Goal: Task Accomplishment & Management: Manage account settings

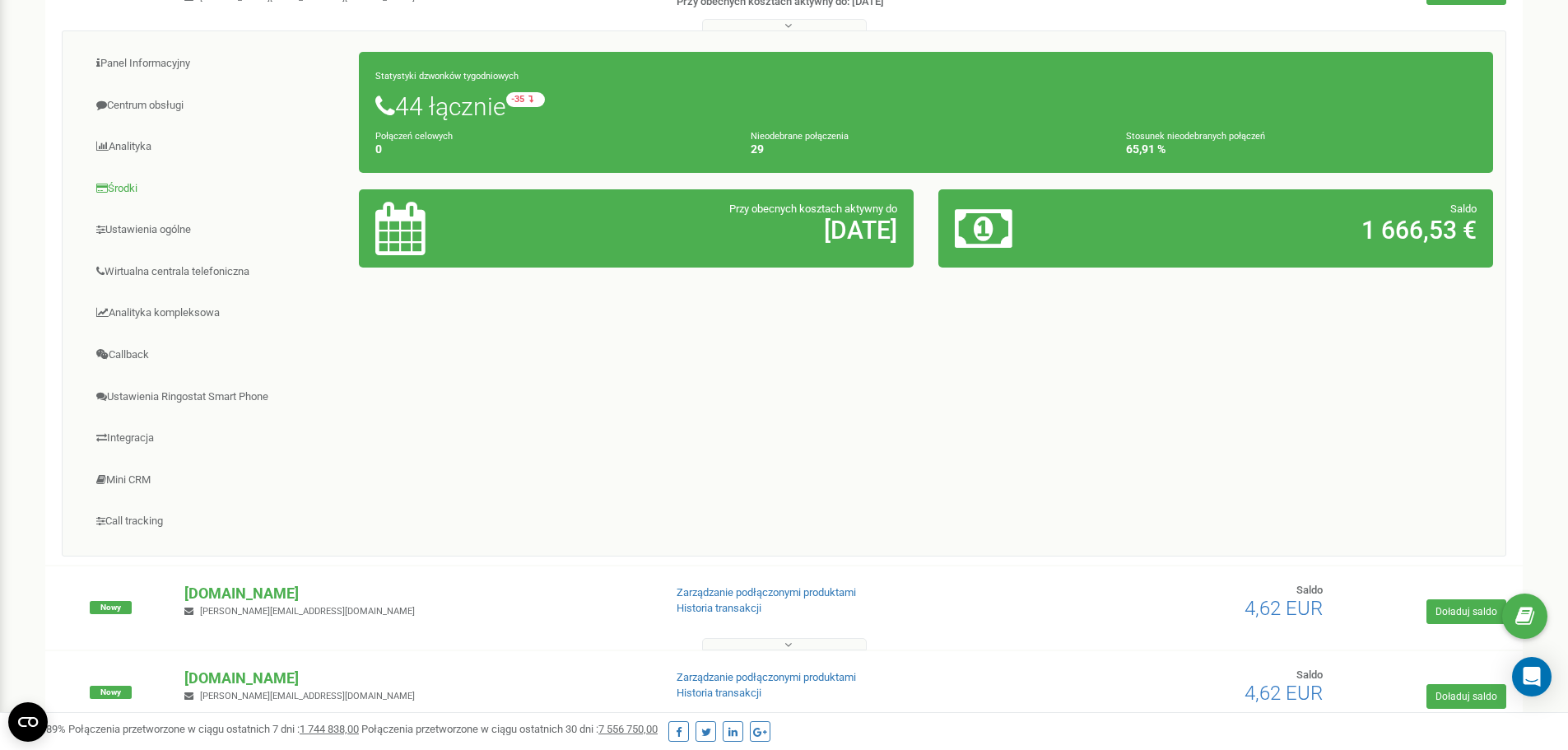
scroll to position [247, 0]
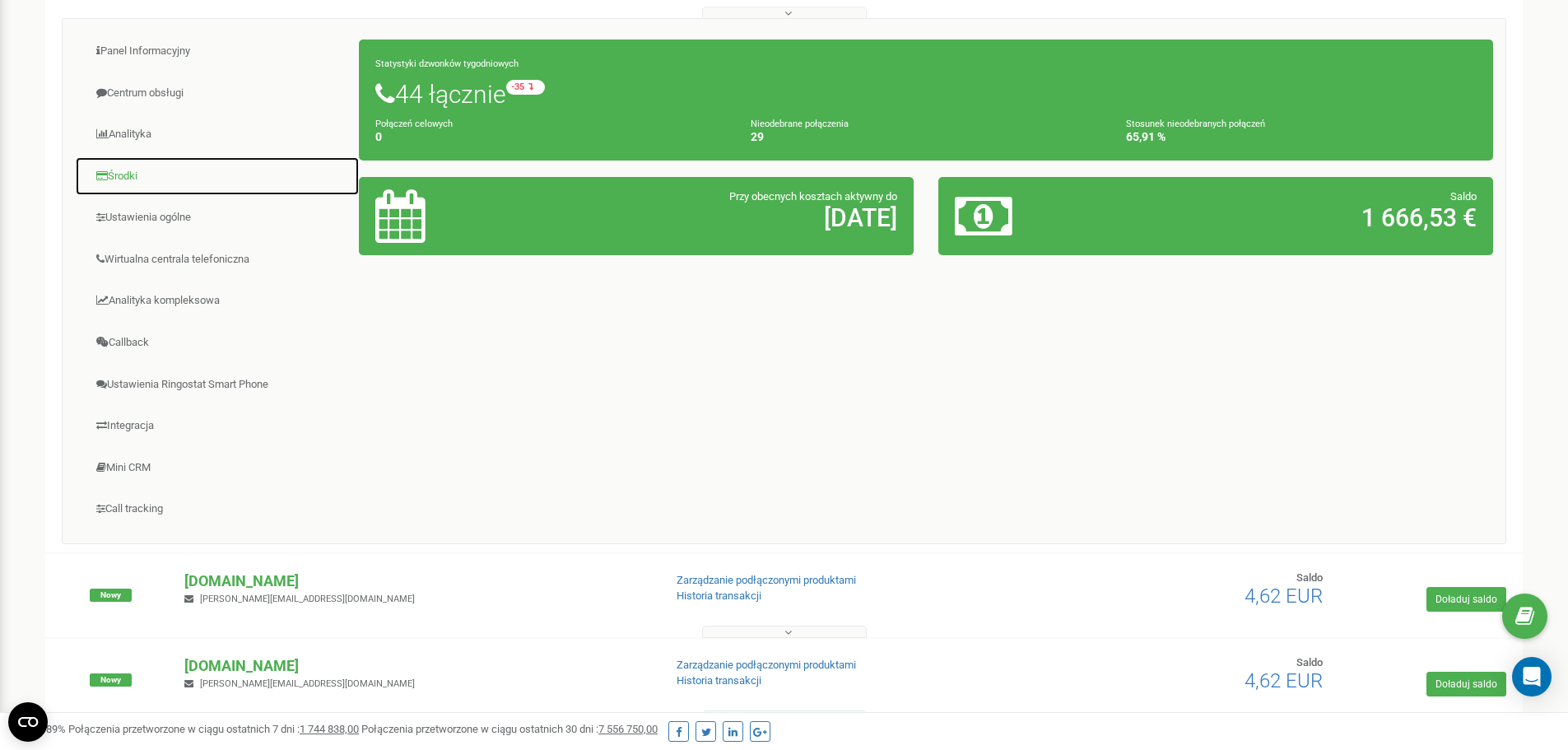
click at [132, 170] on link "Środki" at bounding box center [217, 176] width 285 height 40
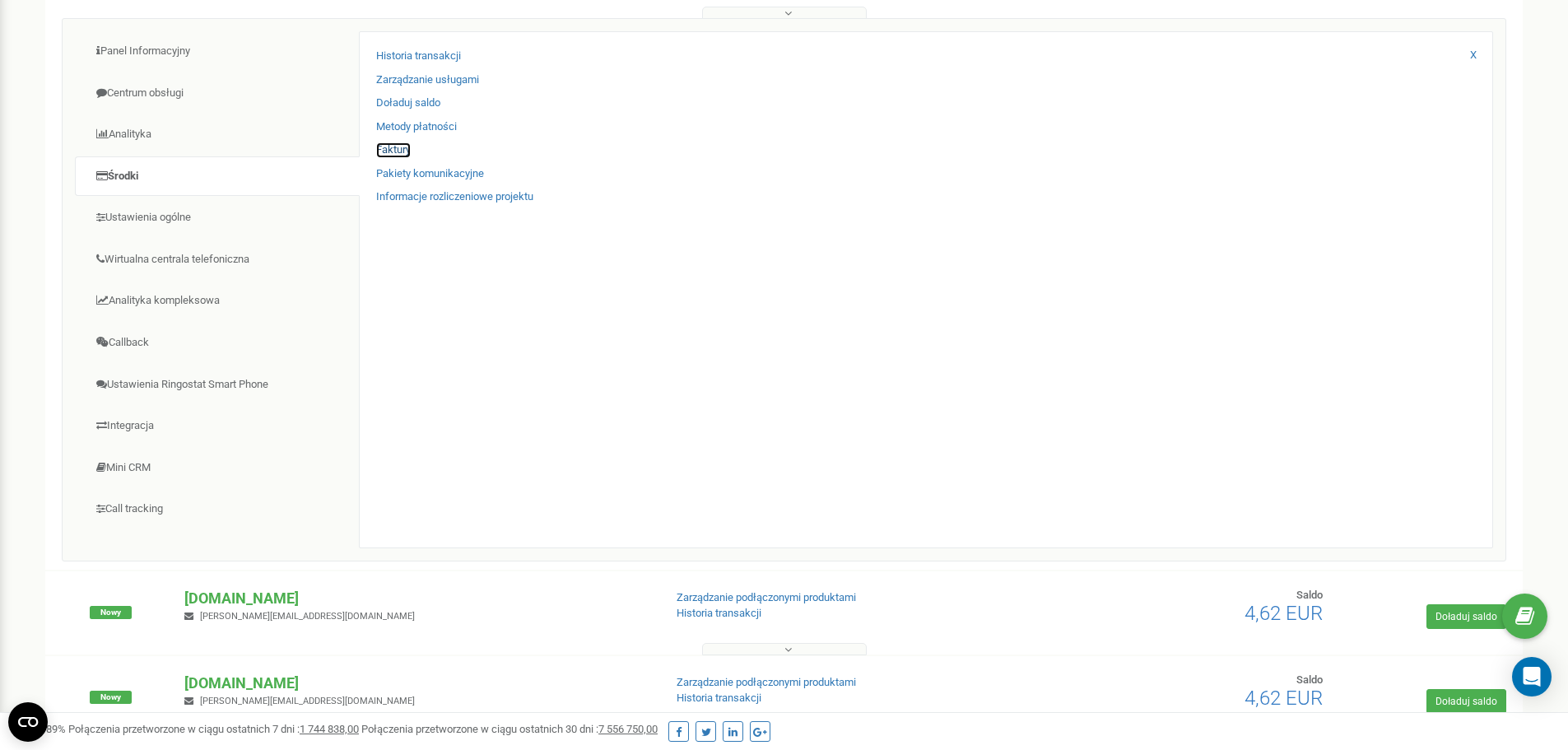
click at [397, 147] on link "Faktury" at bounding box center [394, 151] width 34 height 15
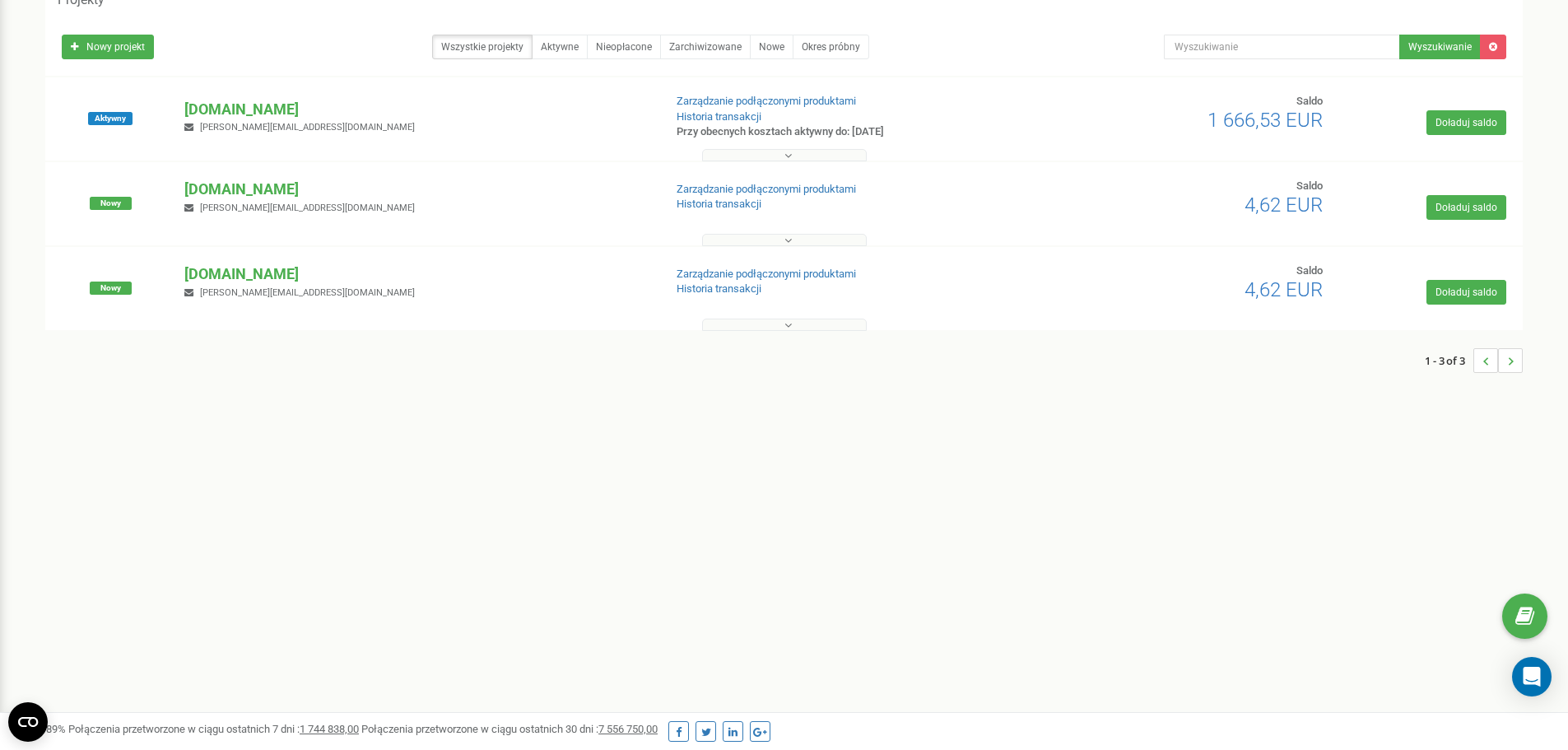
scroll to position [73, 0]
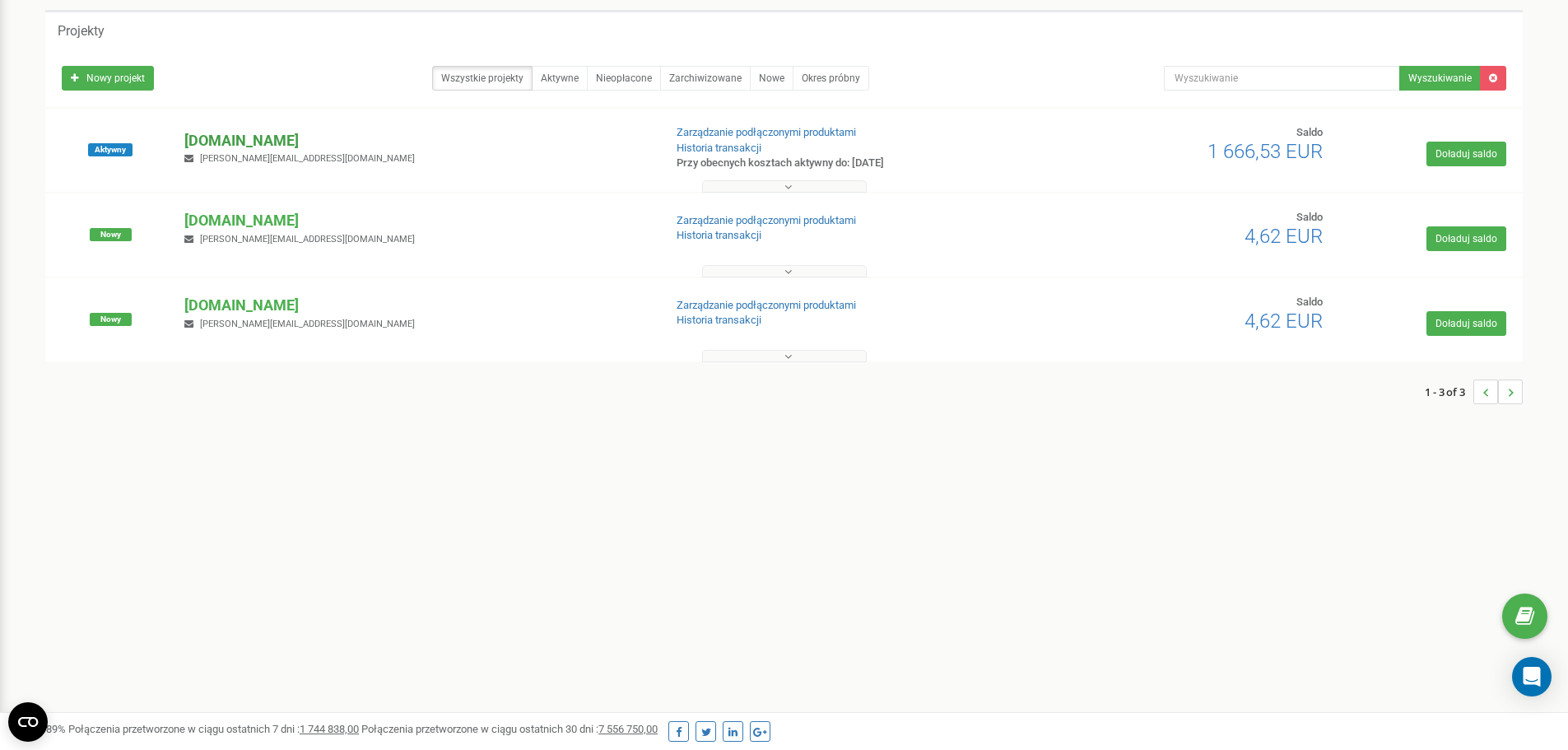
click at [255, 147] on p "[DOMAIN_NAME]" at bounding box center [416, 140] width 465 height 22
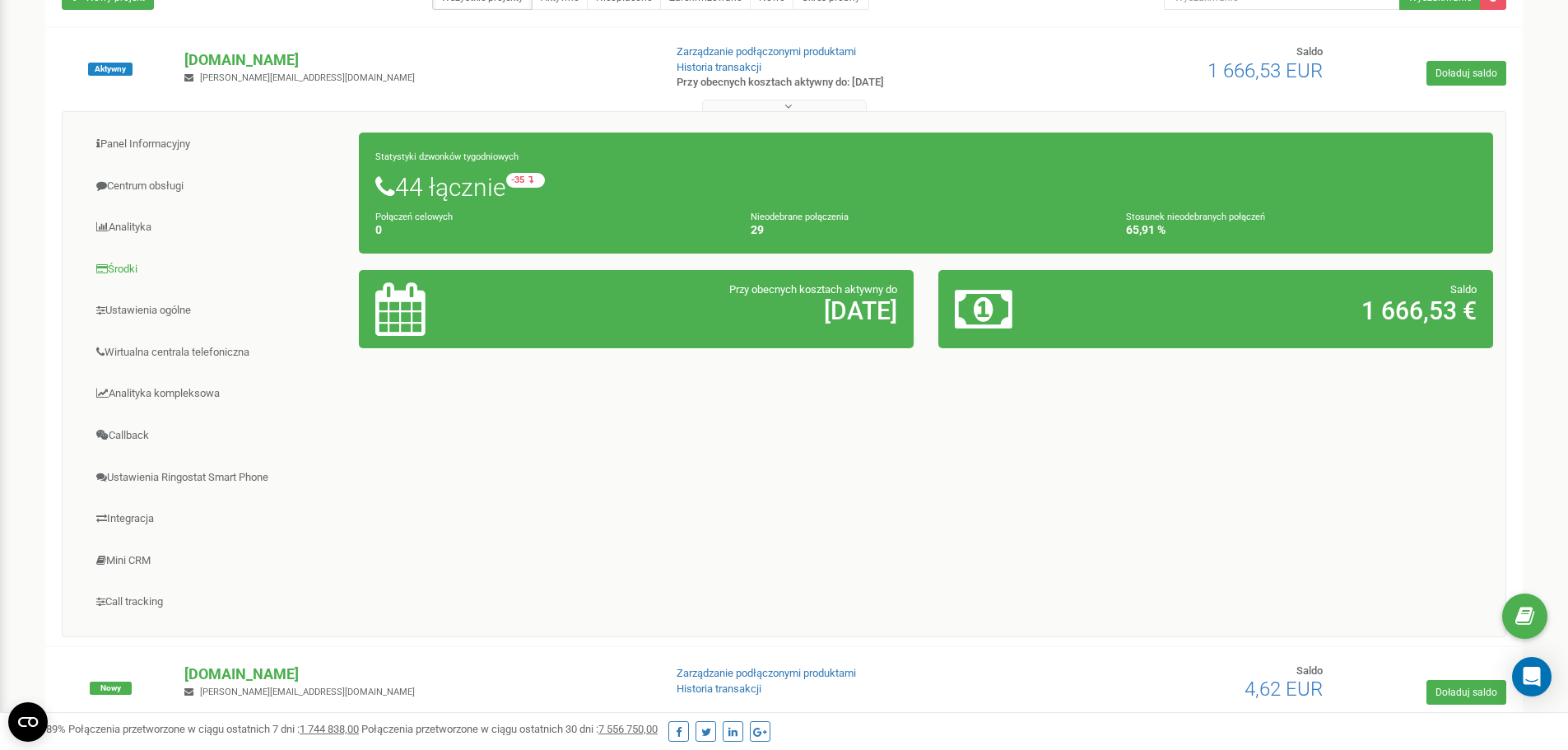
scroll to position [156, 0]
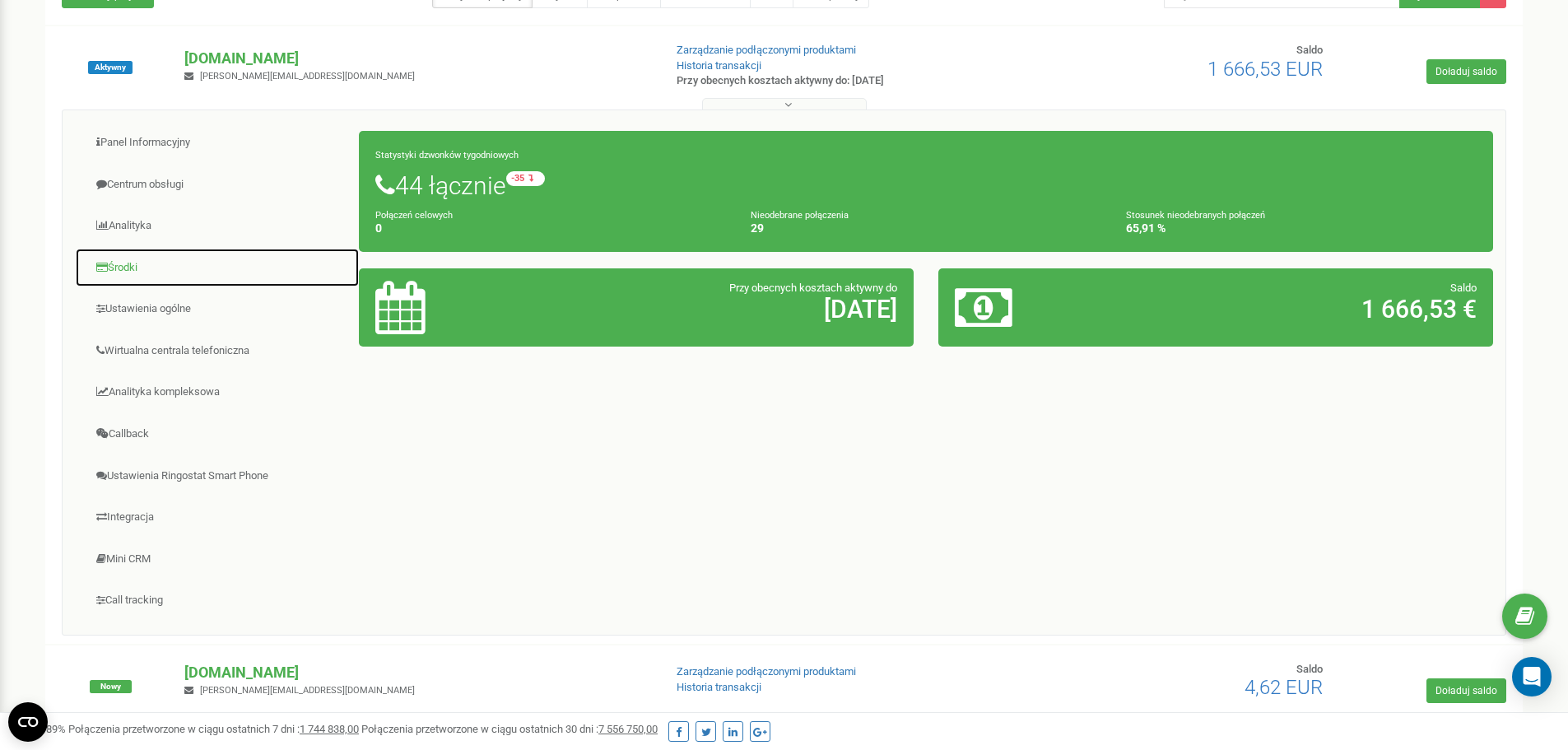
click at [128, 261] on link "Środki" at bounding box center [217, 267] width 285 height 40
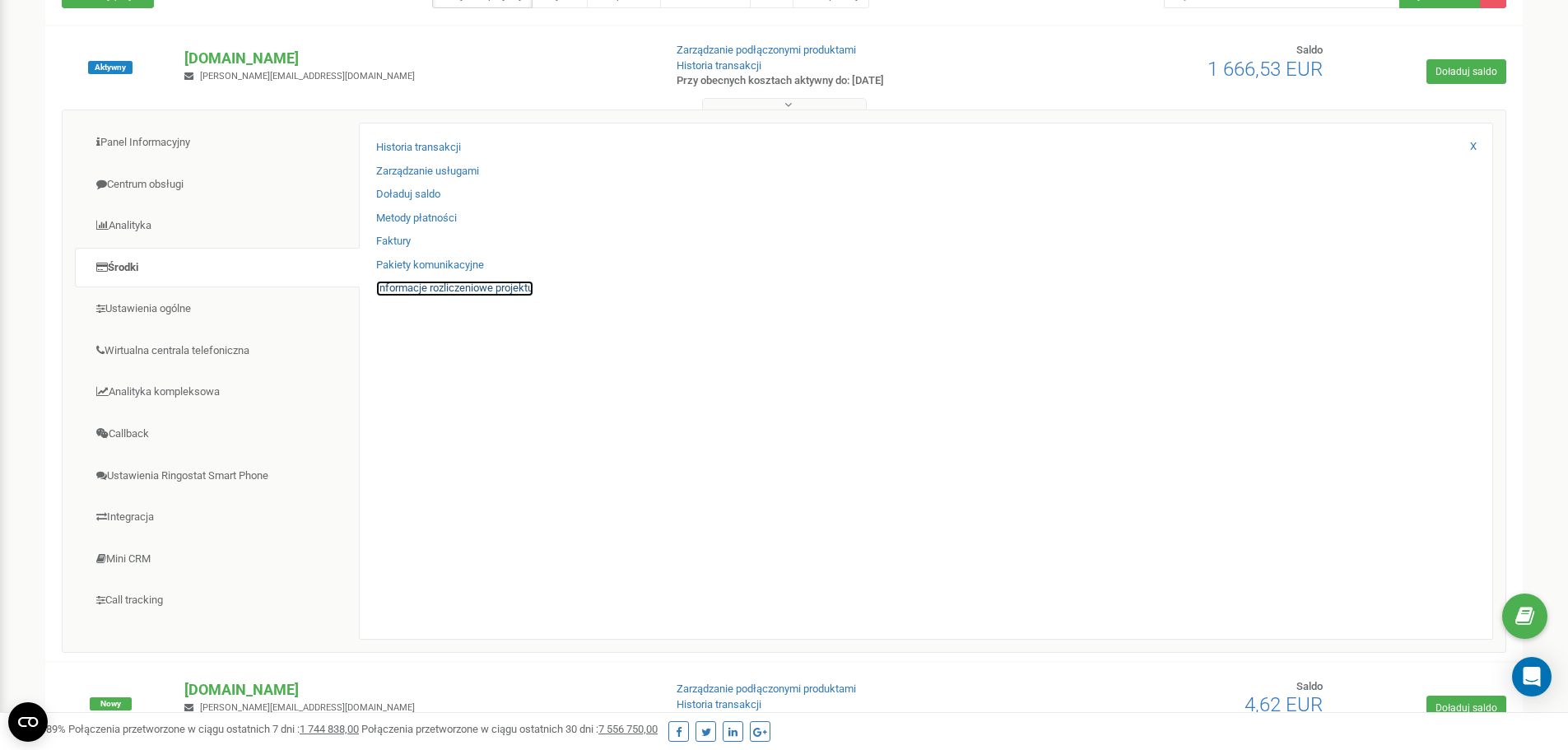
click at [407, 287] on link "Informacje rozliczeniowe projektu" at bounding box center [455, 289] width 157 height 15
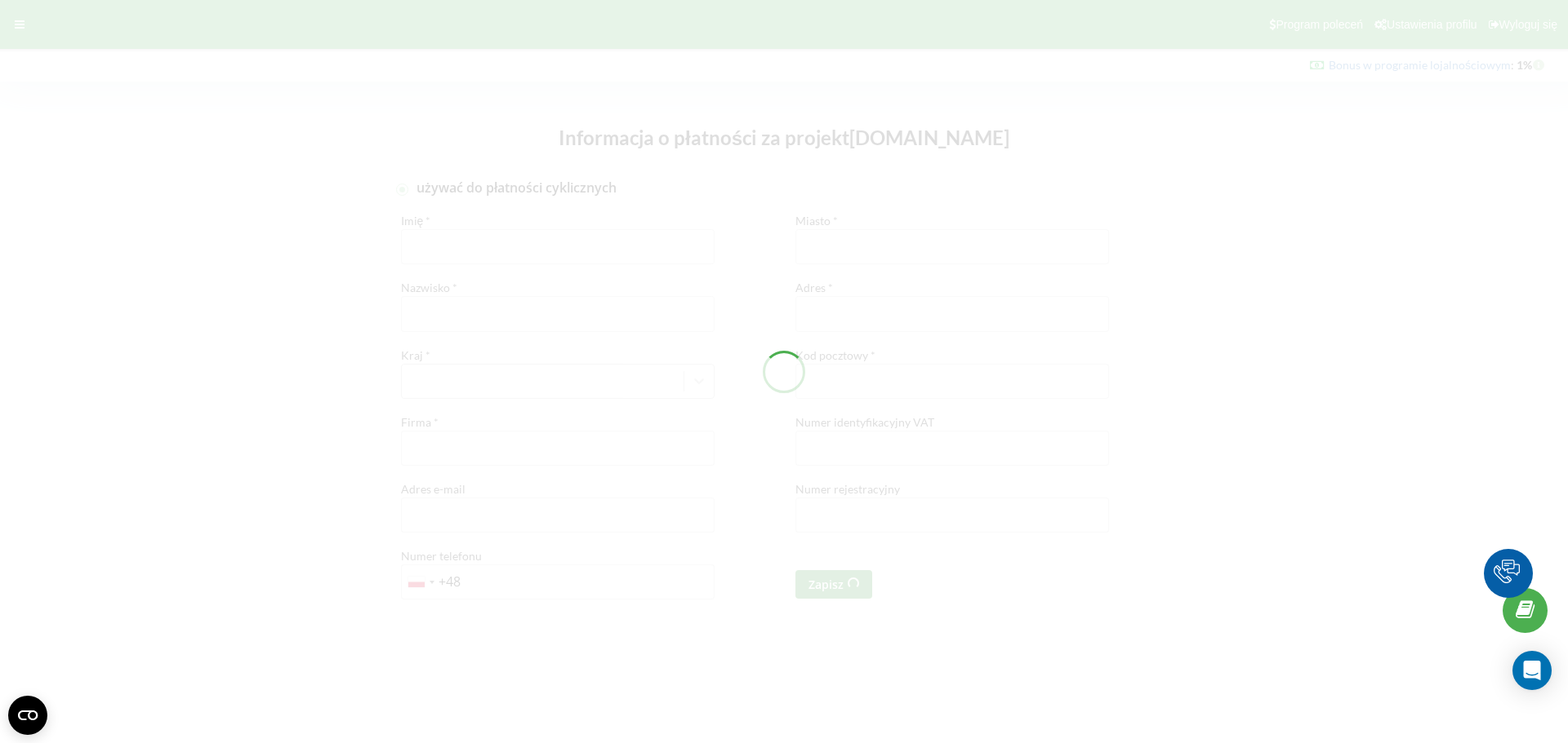
checkbox input "true"
type input "Szymon"
type input "Jezierski"
type input "TEL. 732 080 952 AUTOFIXER.COM SPÓŁKA Z OGRANICZONĄ ODPOWIEDZIALNOŚCIĄ"
type input "ŁUKÓW"
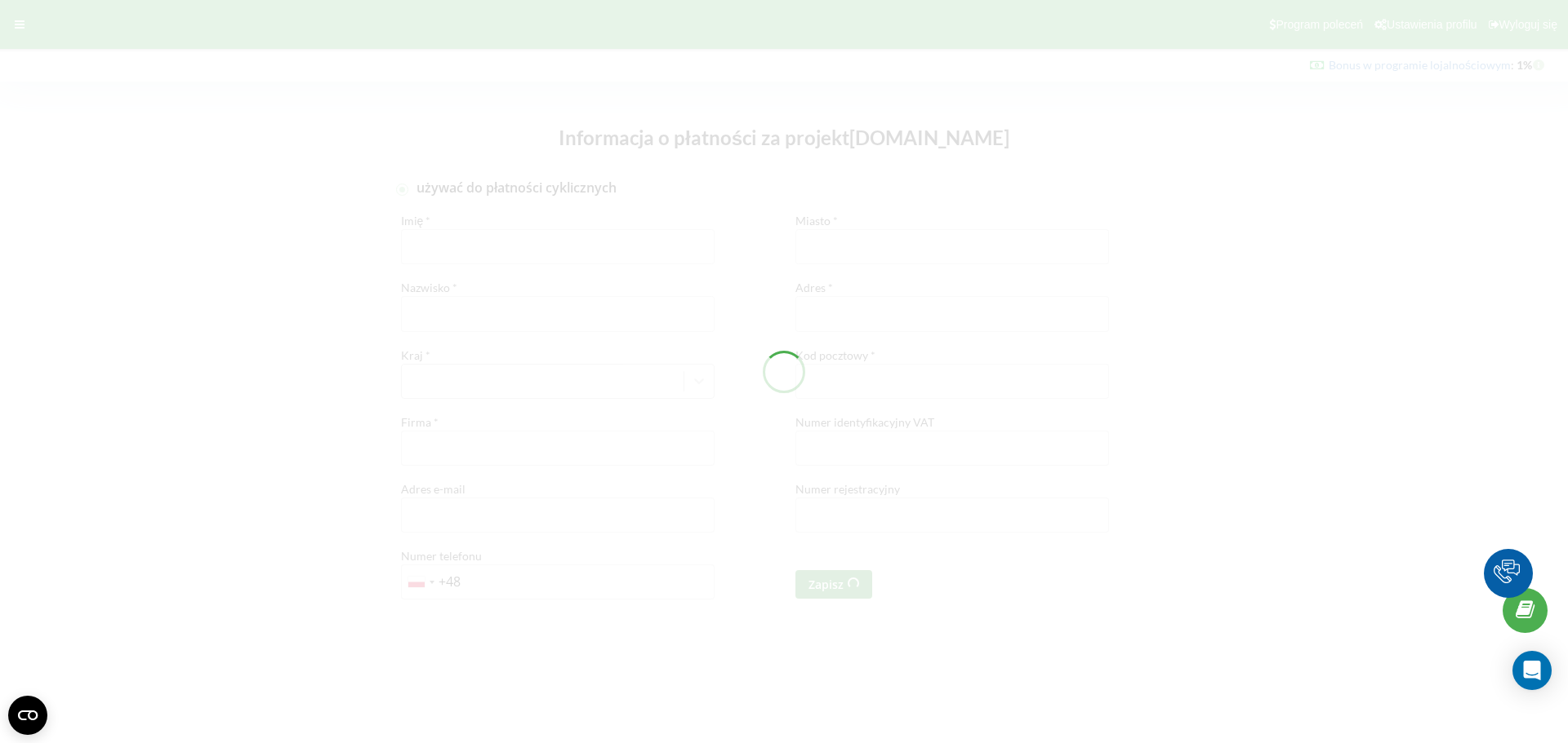
type input "UL. STANISŁAWA STASZICA 24"
type input "21400"
type input "8252192865"
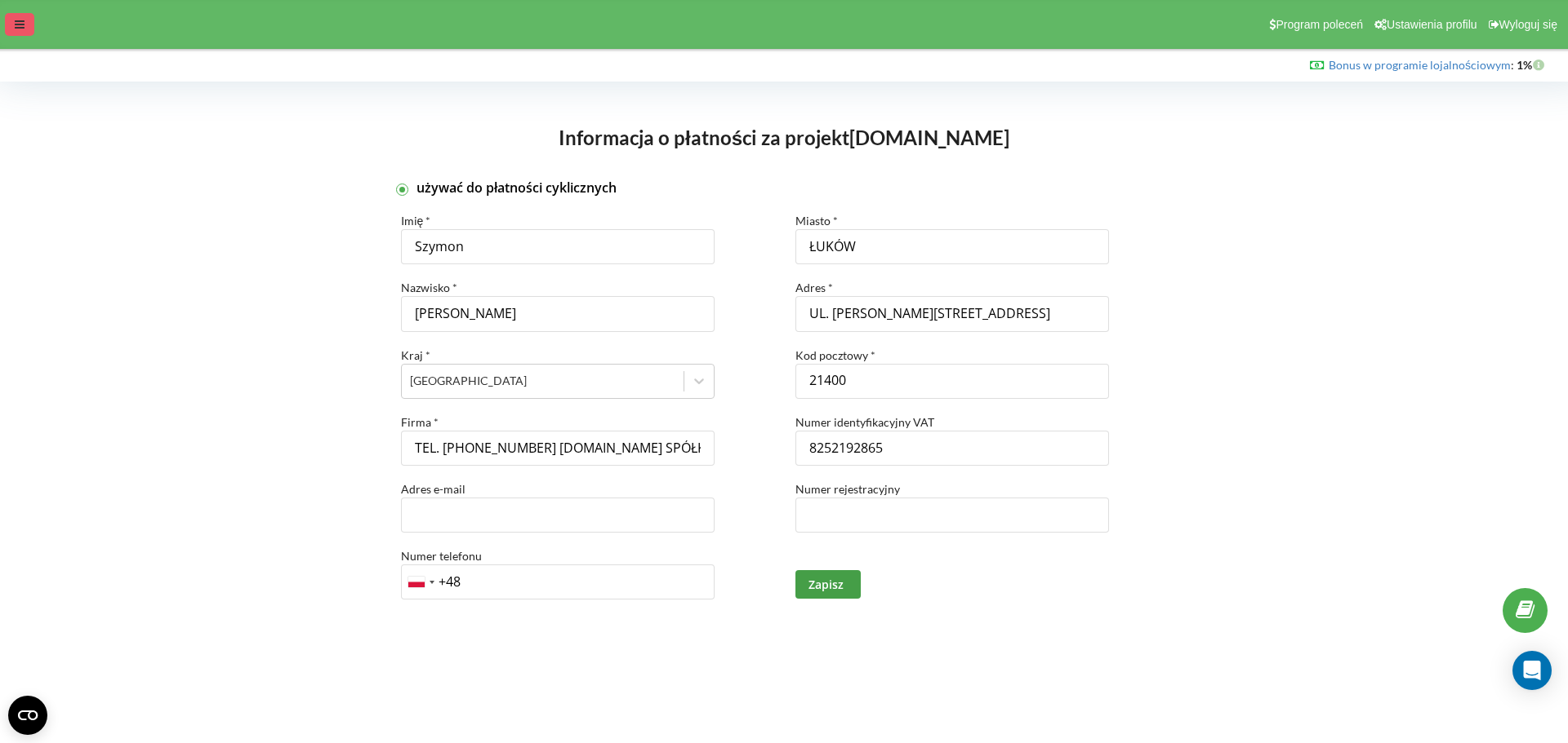
click at [26, 26] on div at bounding box center [20, 24] width 29 height 23
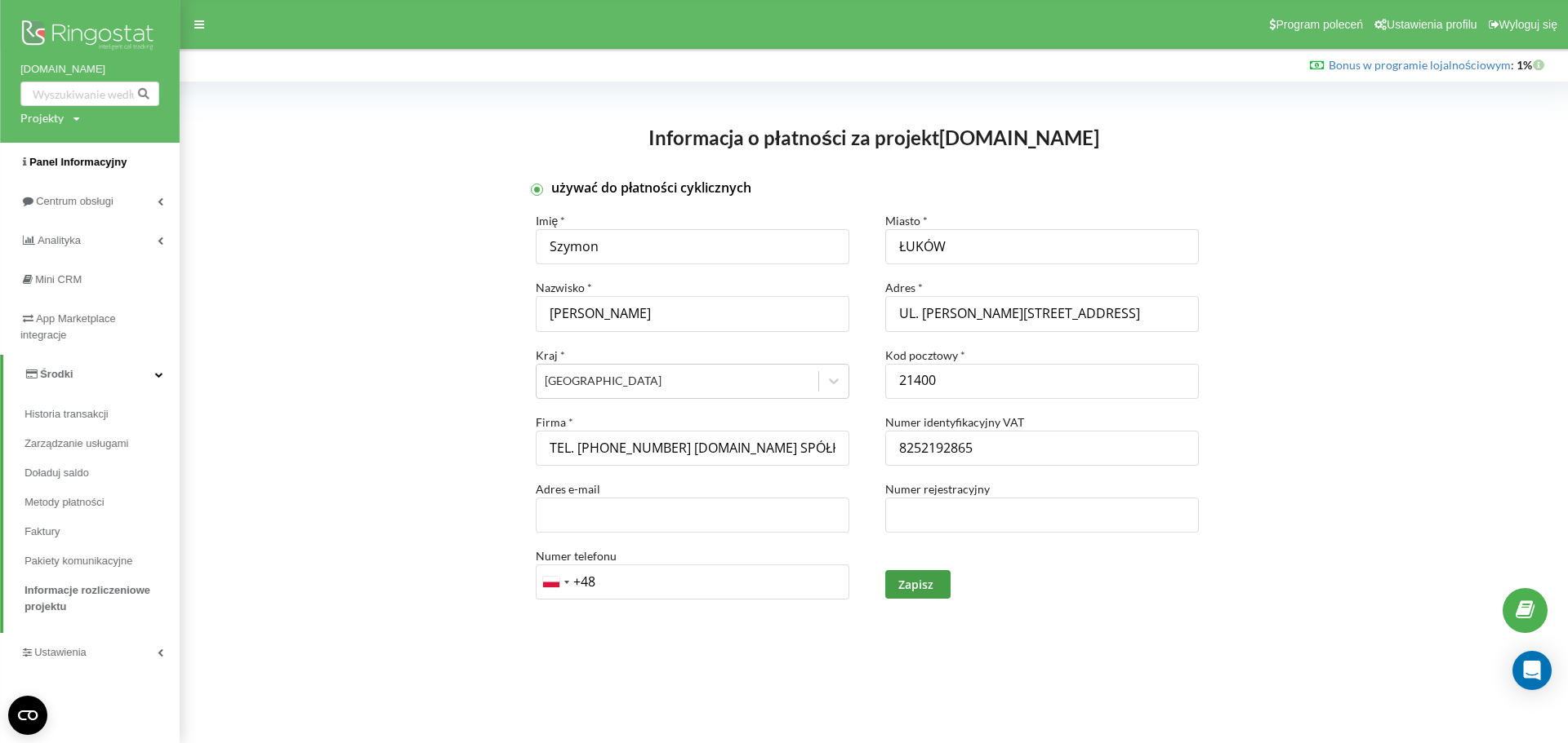
click at [55, 173] on link "Panel Informacyjny" at bounding box center [90, 163] width 180 height 39
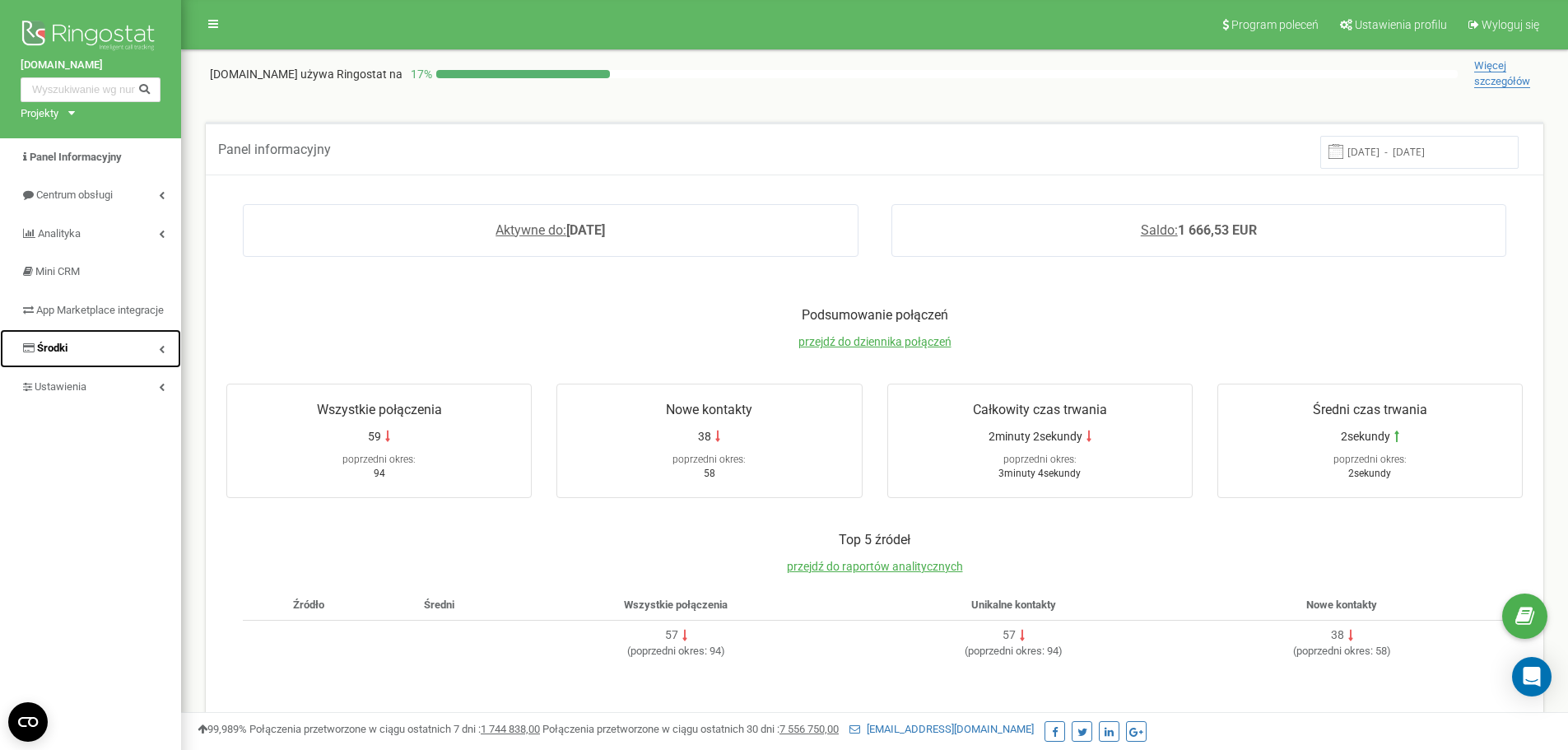
click at [58, 357] on span "Środki" at bounding box center [44, 348] width 47 height 15
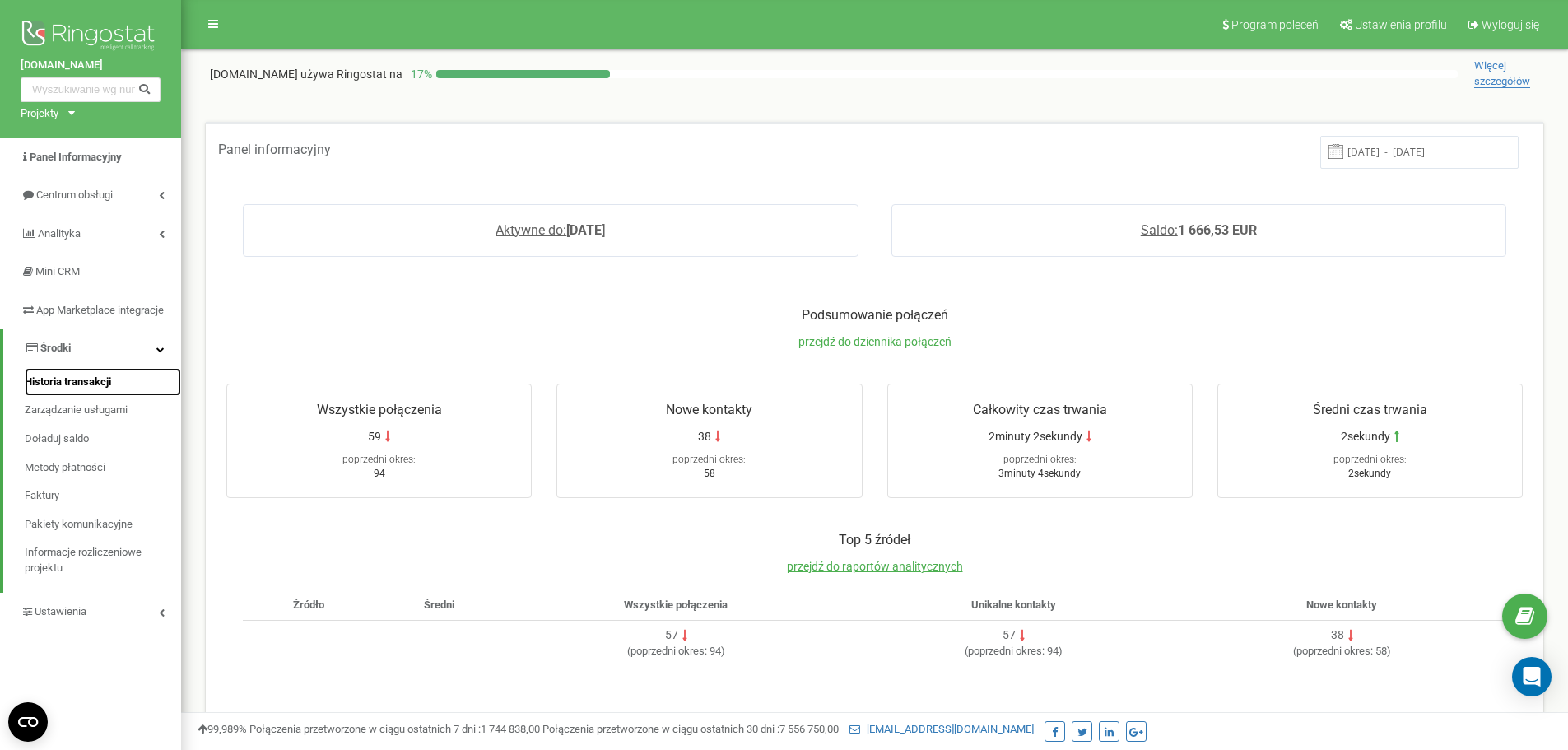
click at [82, 390] on span "Historia transakcji" at bounding box center [68, 383] width 87 height 15
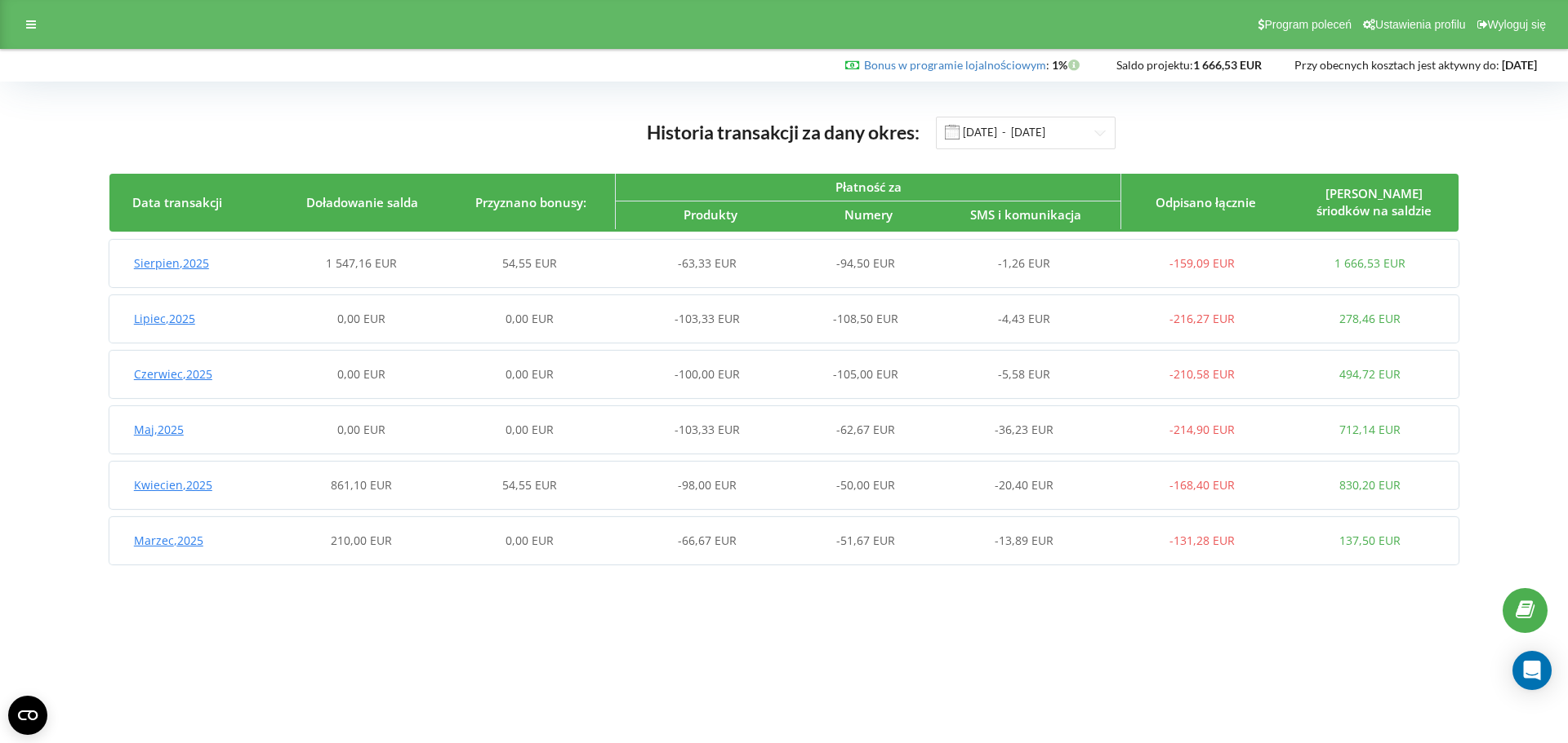
click at [219, 256] on div "Sierpien , 2025" at bounding box center [193, 263] width 168 height 16
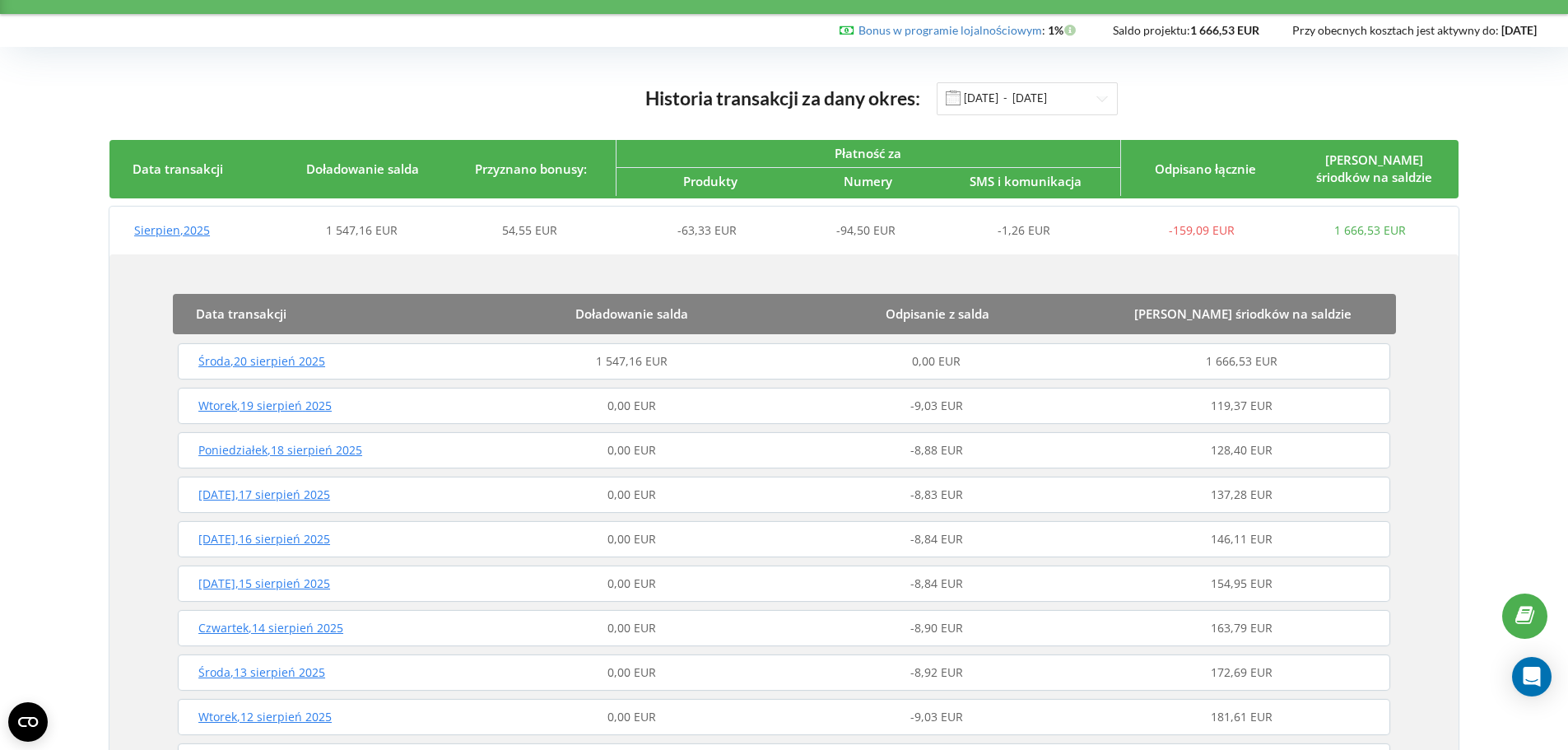
scroll to position [83, 0]
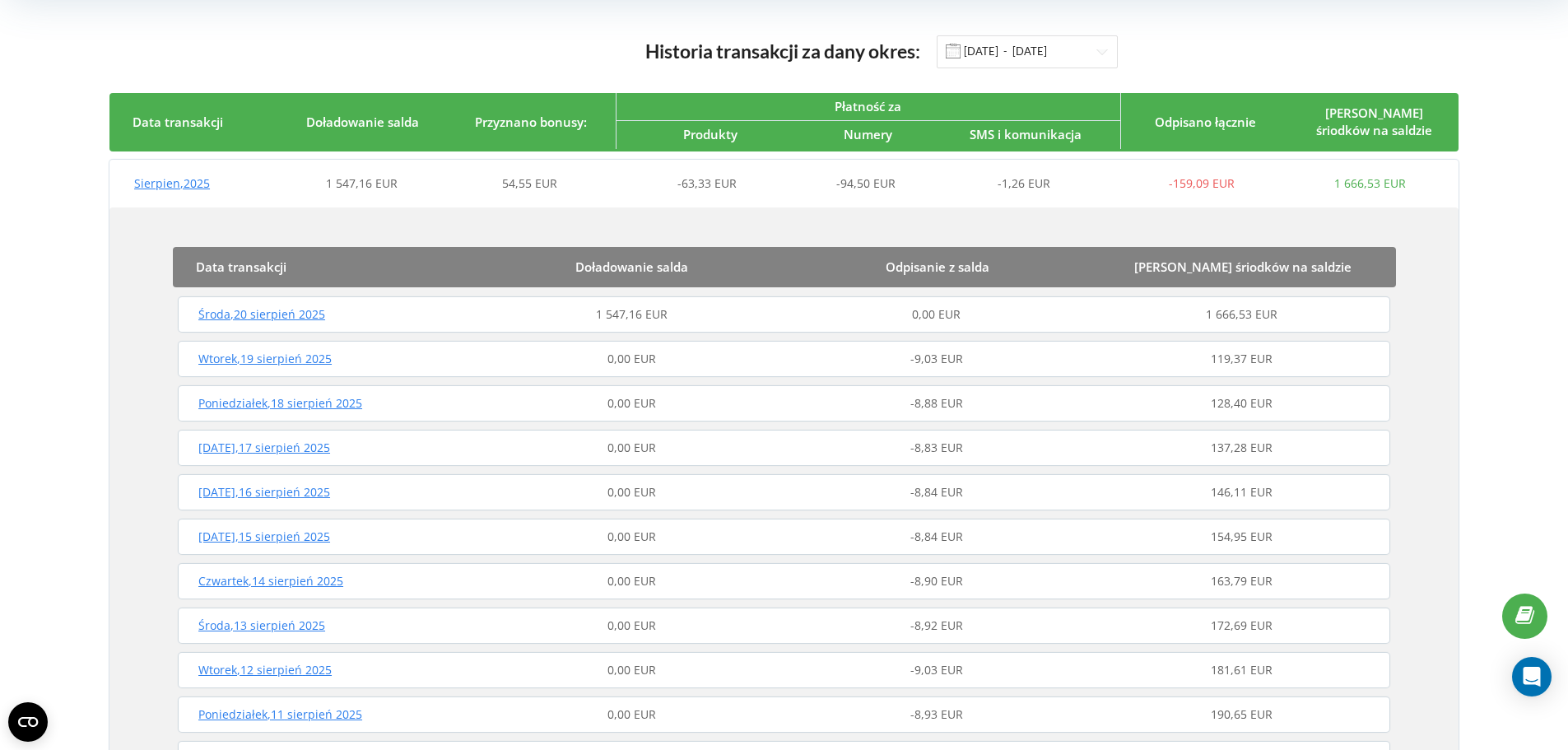
click at [530, 357] on div "0,00 EUR" at bounding box center [631, 359] width 305 height 16
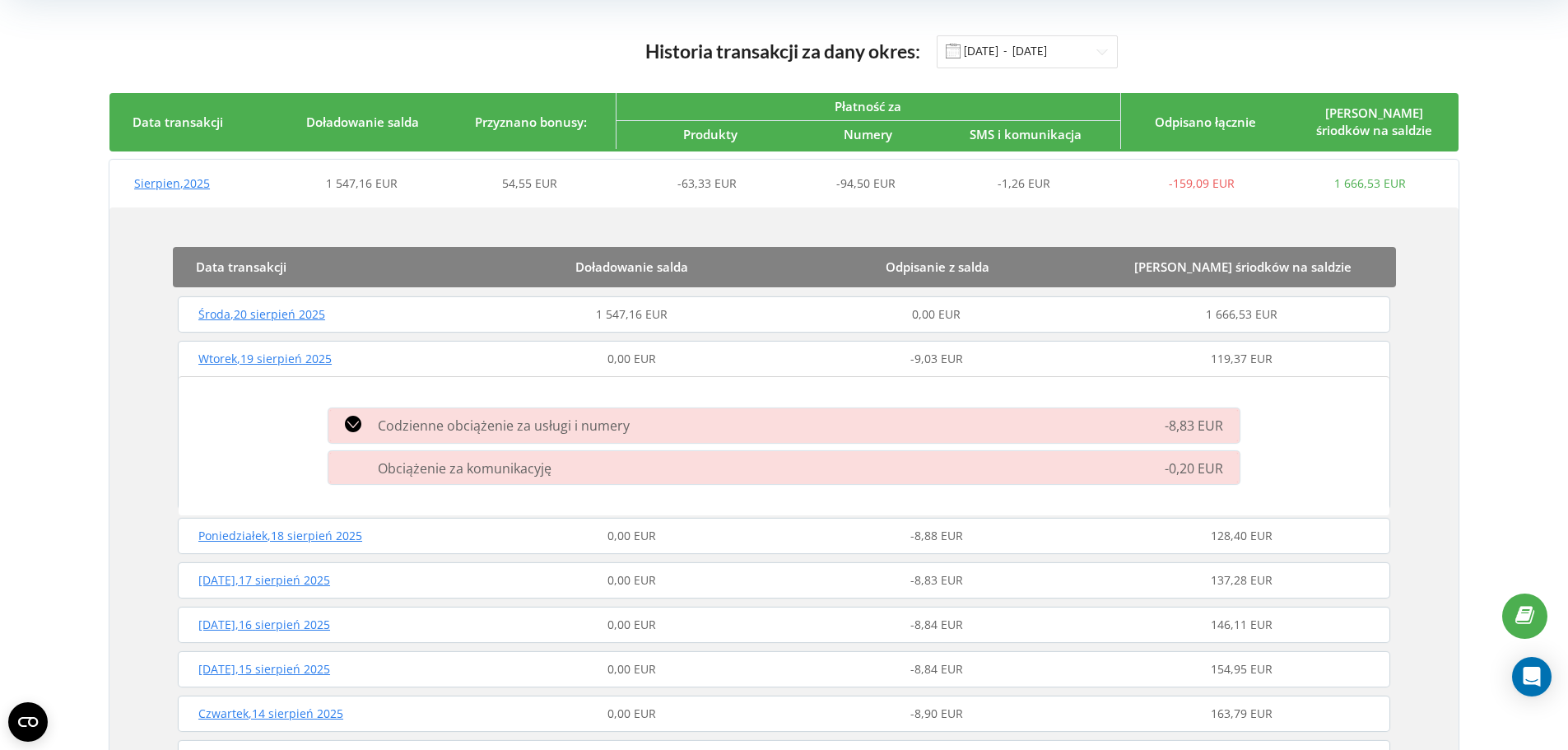
click at [363, 424] on div "Codzienne obciążenie za usługi i numery" at bounding box center [639, 426] width 640 height 20
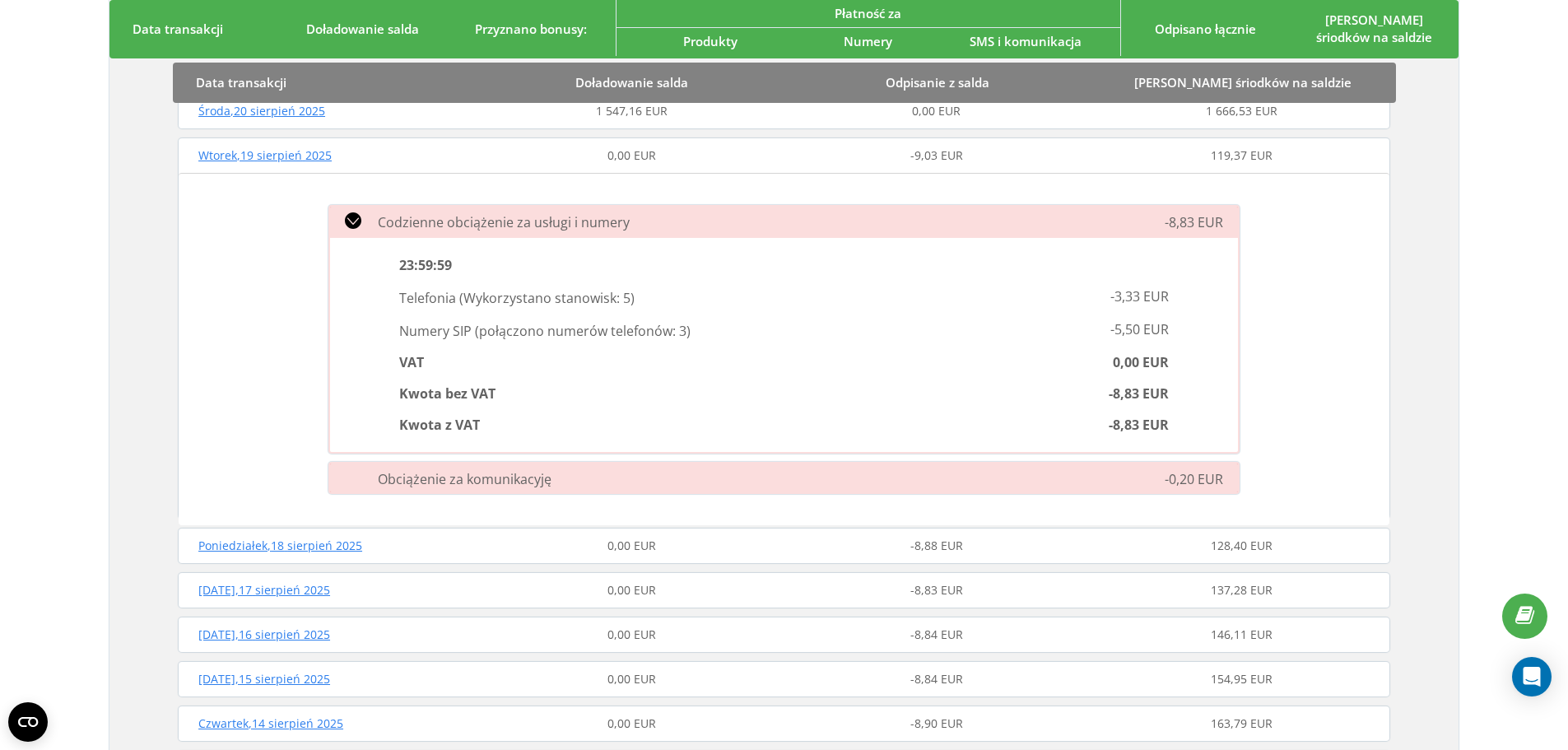
scroll to position [329, 0]
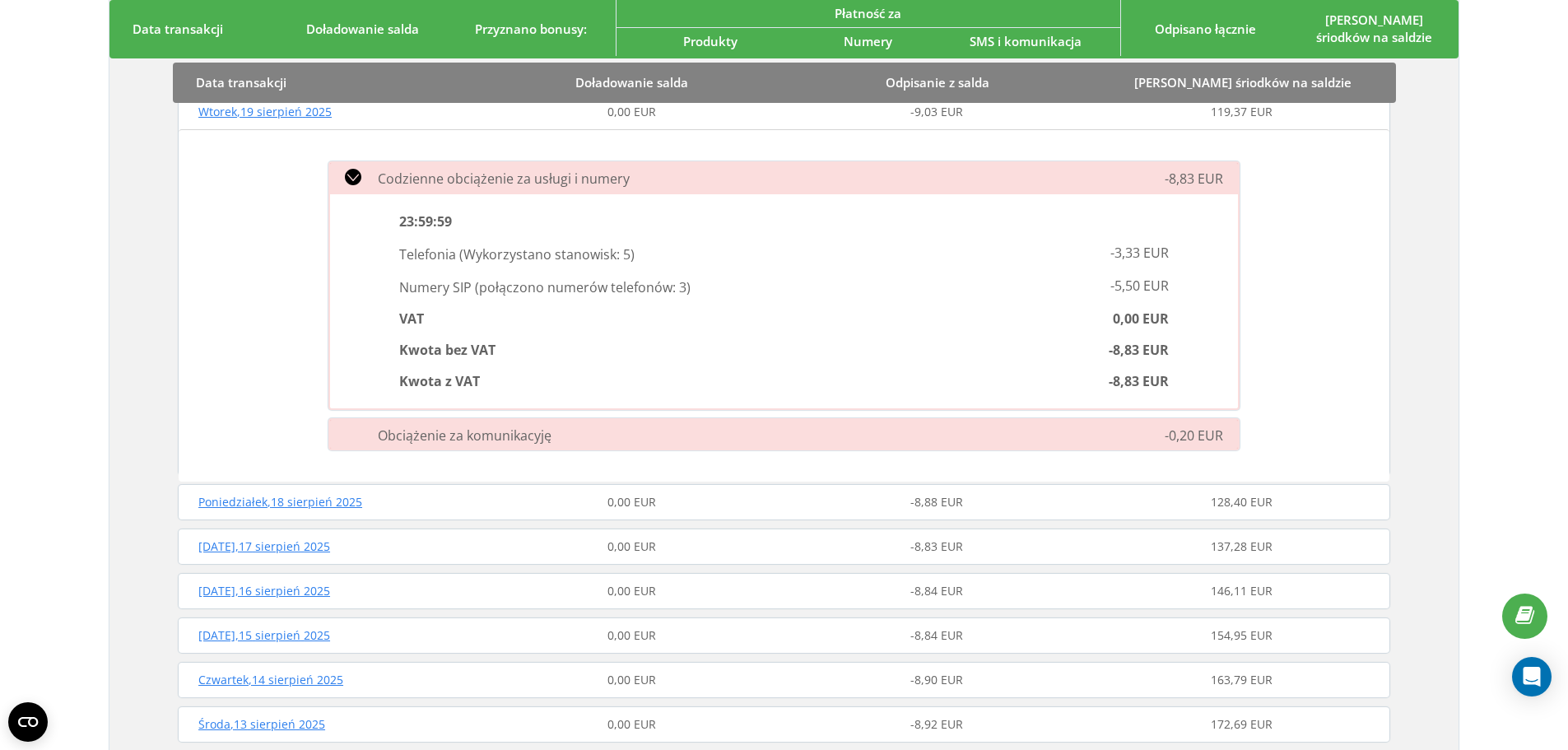
click at [693, 508] on div "0,00 EUR" at bounding box center [631, 502] width 305 height 16
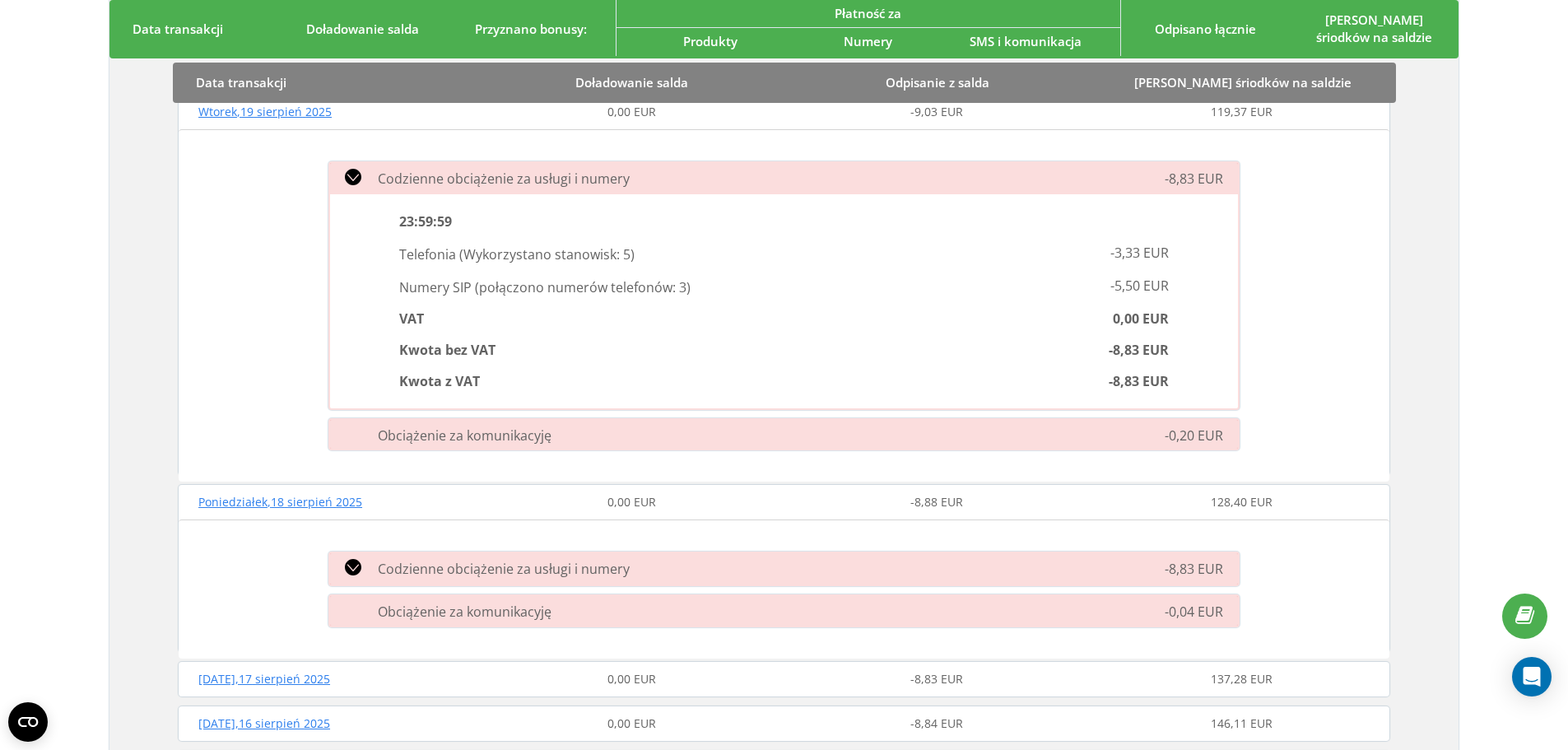
click at [440, 571] on span "Codzienne obciążenie za usługi i numery" at bounding box center [504, 569] width 252 height 18
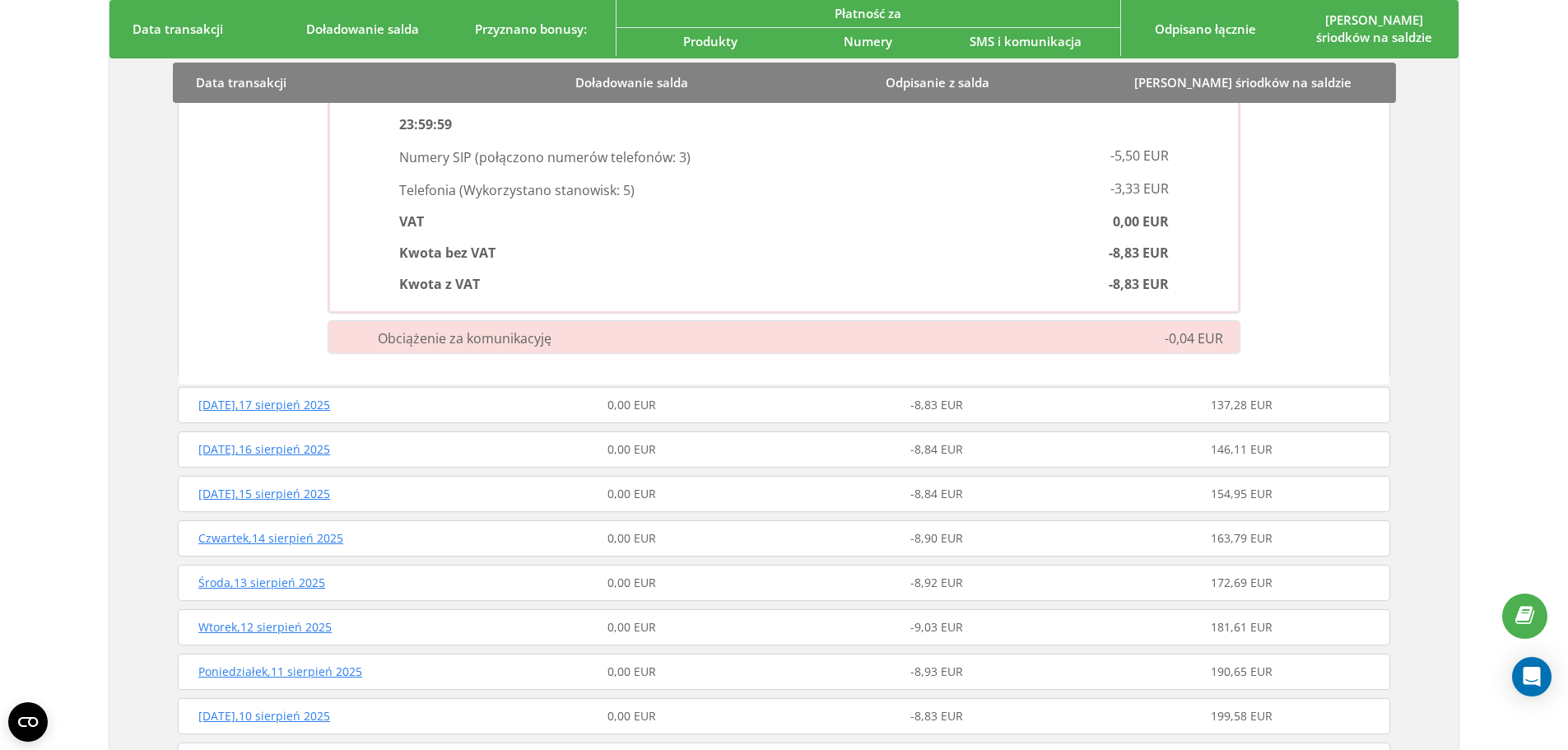
scroll to position [824, 0]
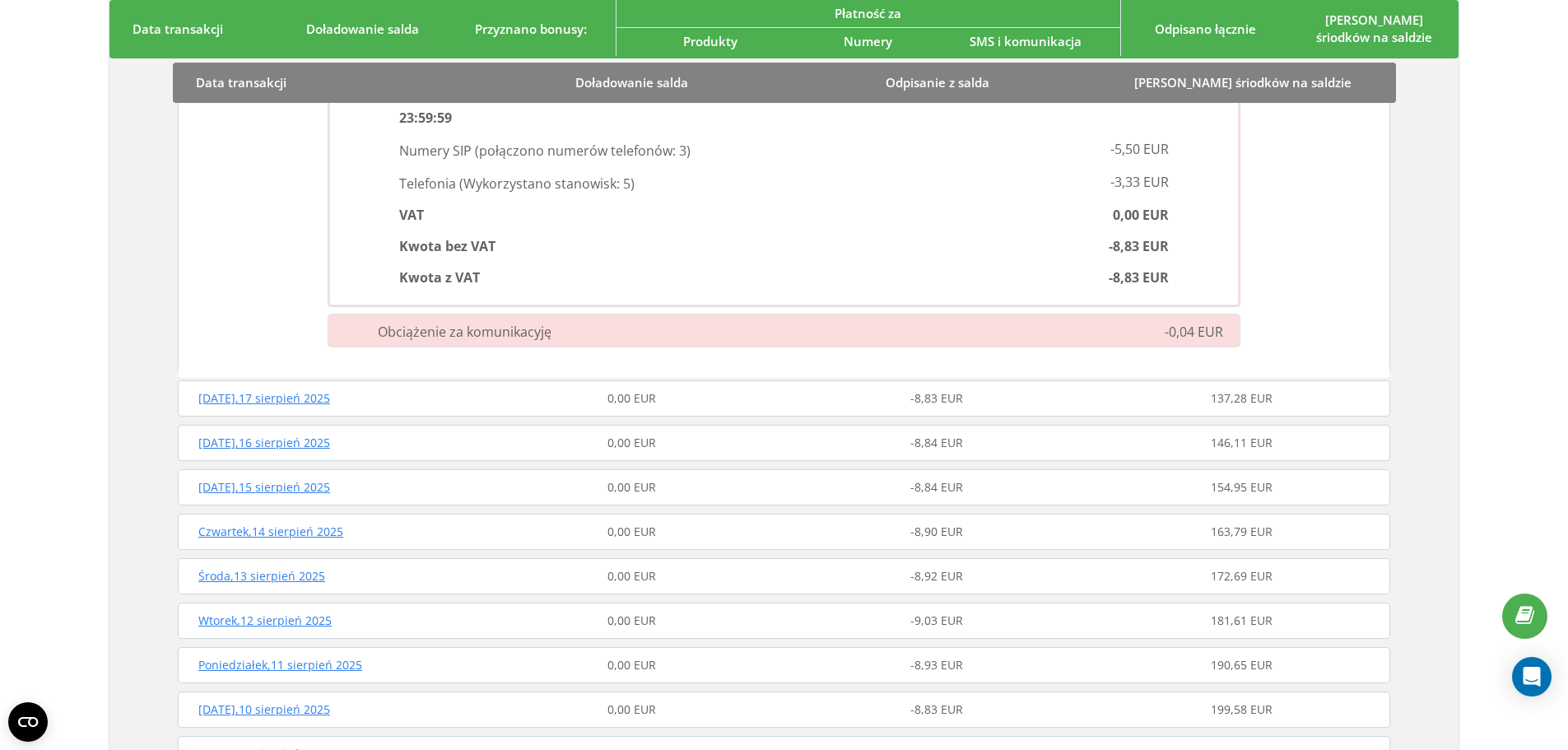
click at [666, 413] on div "[DATE] 0,00 EUR -8,83 EUR 137,28 EUR" at bounding box center [784, 398] width 1221 height 40
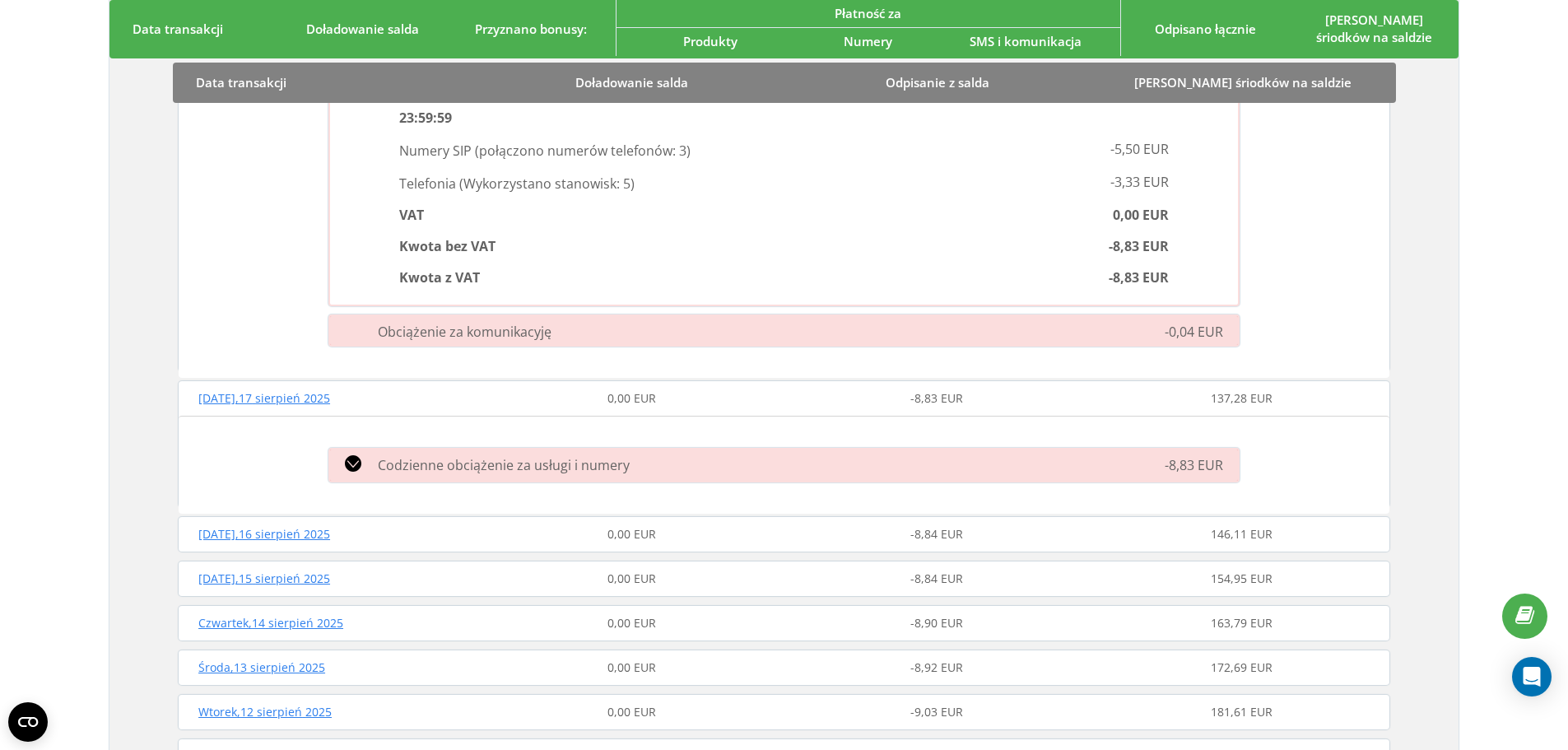
click at [691, 462] on div "Codzienne obciążenie za usługi i numery" at bounding box center [639, 465] width 640 height 20
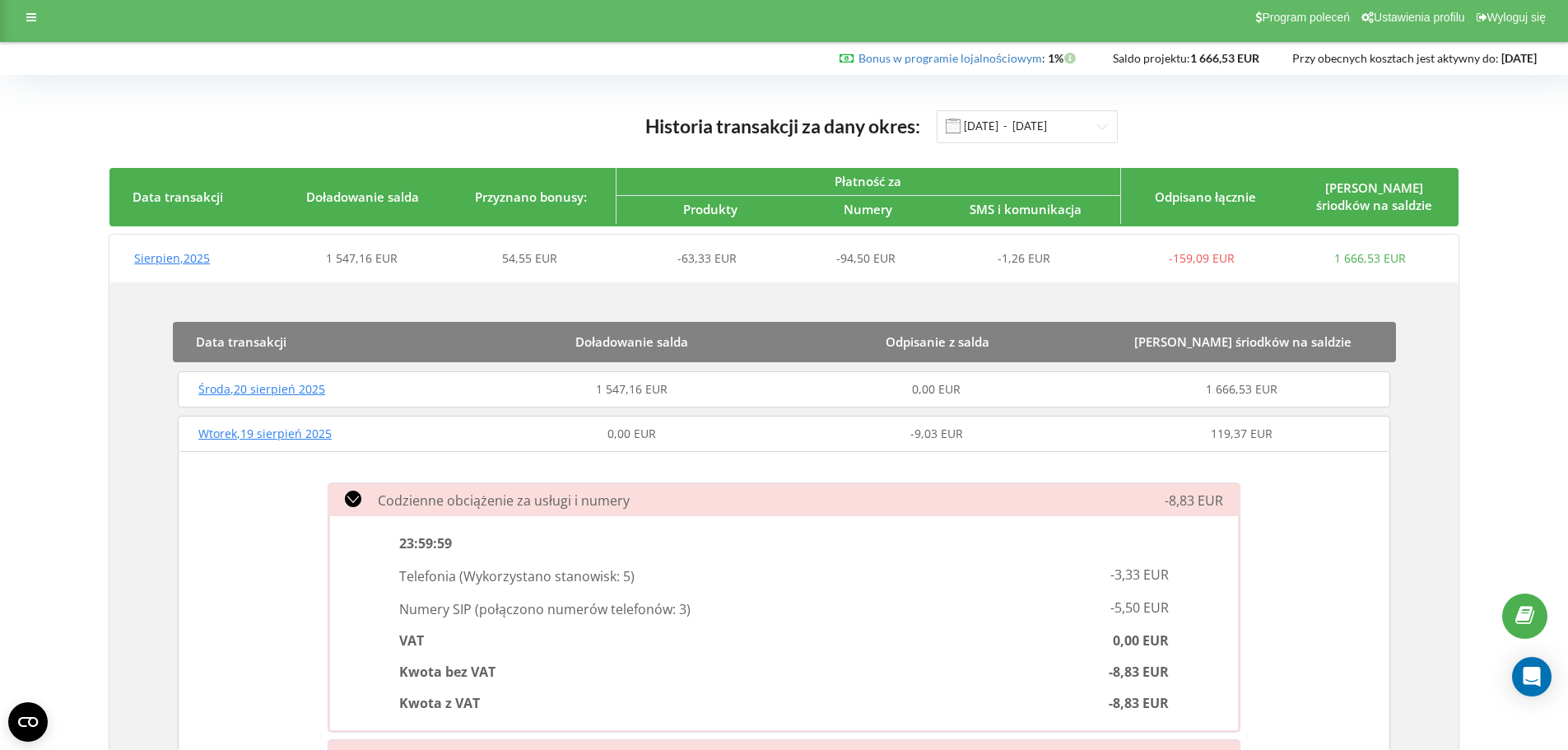
scroll to position [0, 0]
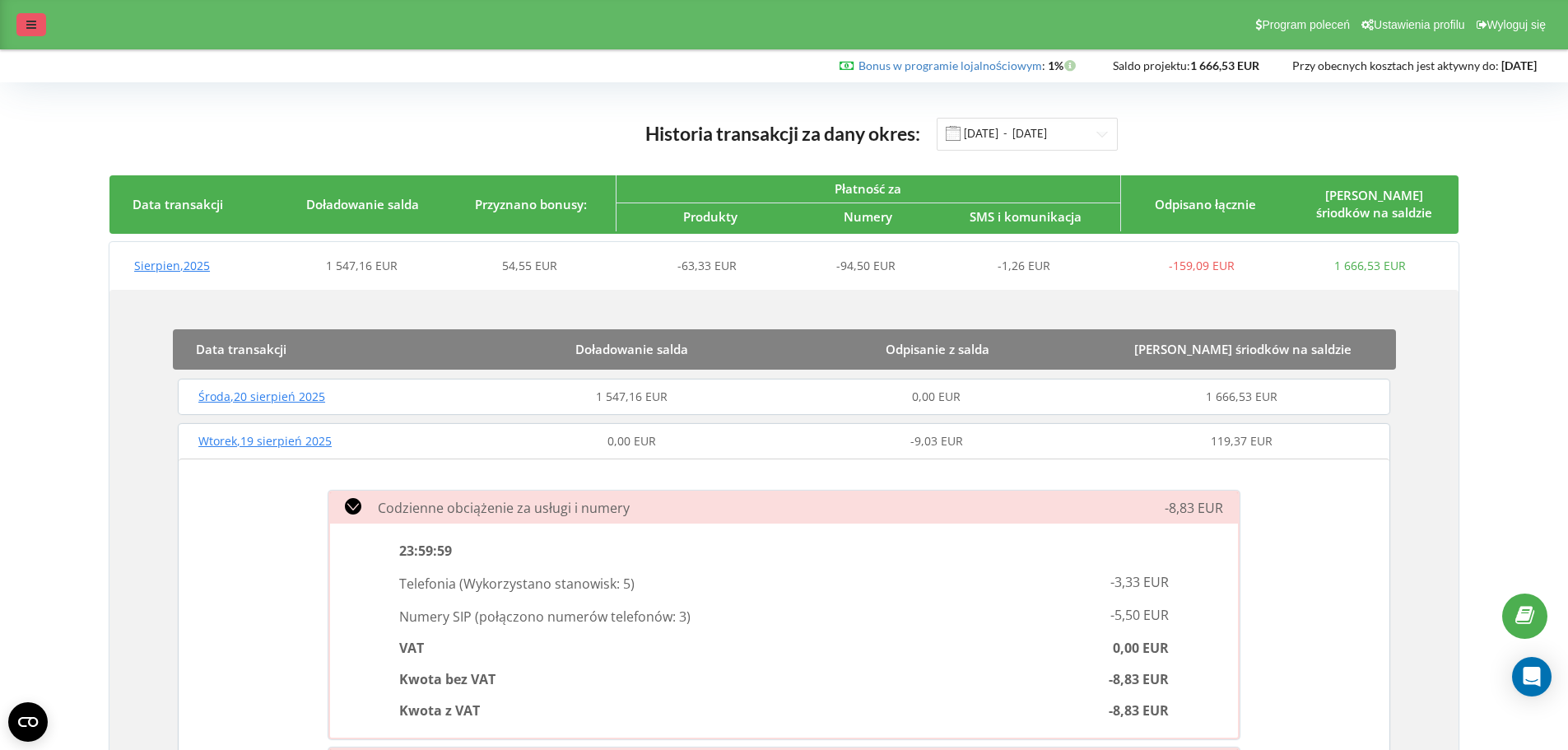
click at [34, 20] on icon at bounding box center [31, 24] width 9 height 11
